Goal: Find contact information: Find contact information

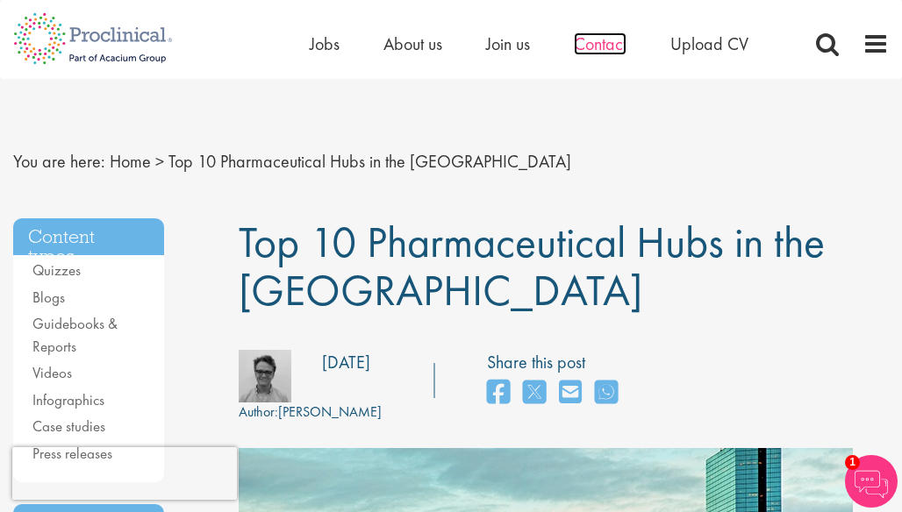
click at [587, 52] on span "Contact" at bounding box center [600, 43] width 53 height 23
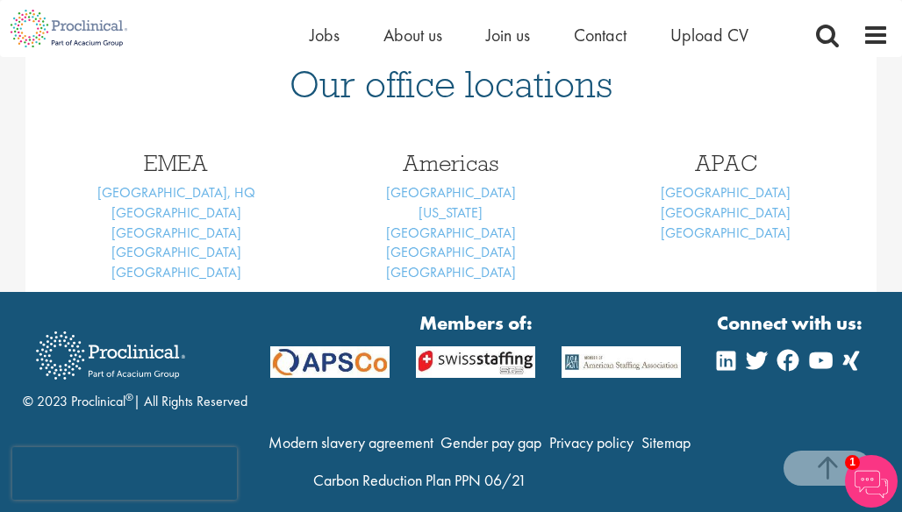
scroll to position [772, 0]
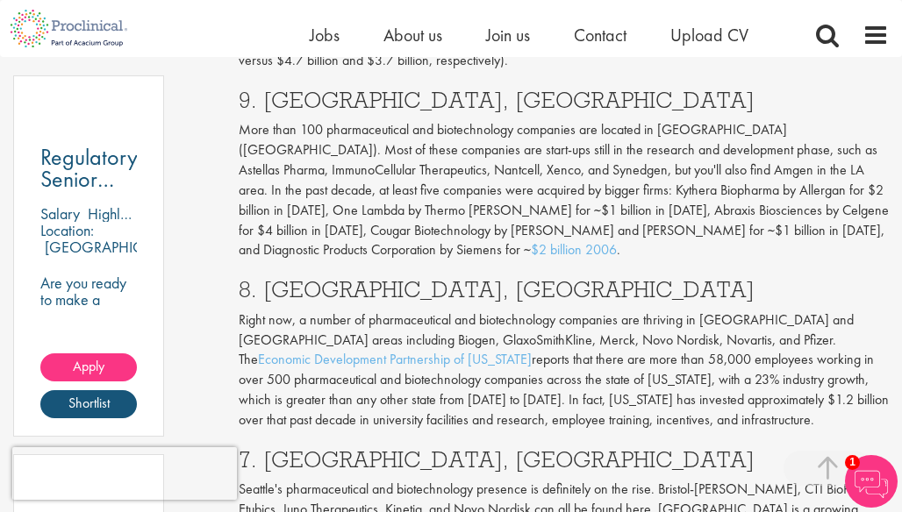
scroll to position [1088, 0]
